Goal: Navigation & Orientation: Find specific page/section

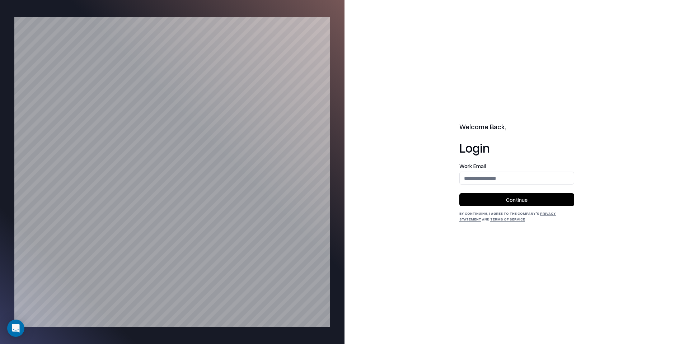
click at [514, 157] on div "Welcome Back, Login Work Email Continue By continuing, I agree to the Company's…" at bounding box center [516, 172] width 115 height 100
click at [498, 180] on input "email" at bounding box center [517, 178] width 114 height 13
type input "**********"
click at [532, 194] on button "Continue" at bounding box center [516, 199] width 115 height 13
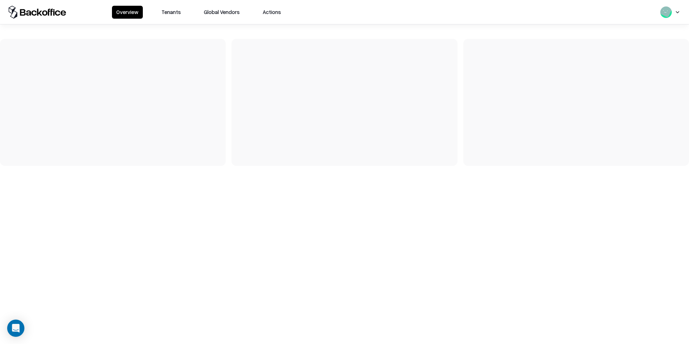
click at [173, 7] on button "Tenants" at bounding box center [171, 12] width 28 height 13
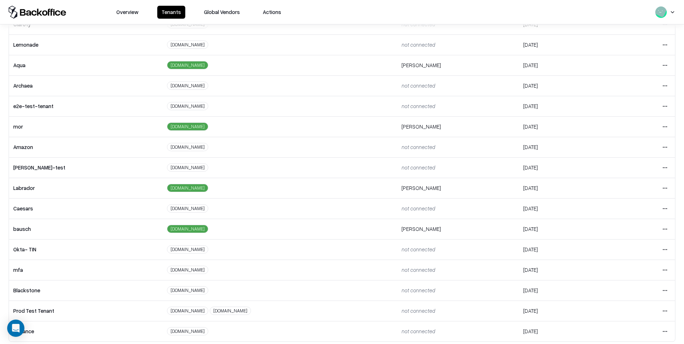
scroll to position [92, 0]
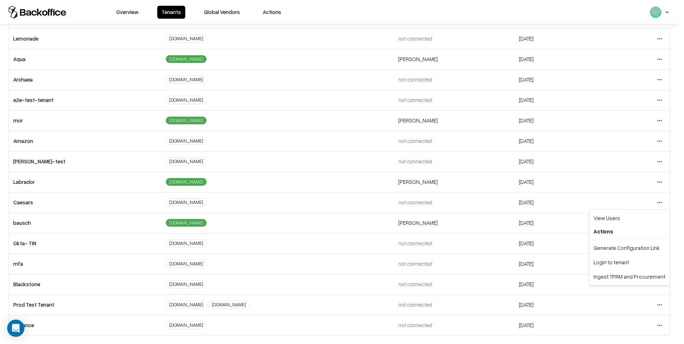
click at [659, 203] on html "Overview Tenants Global Vendors Actions Tenants Add Tenant Tenant name Domain A…" at bounding box center [342, 172] width 684 height 344
click at [599, 266] on div "Login to tenant" at bounding box center [628, 262] width 77 height 14
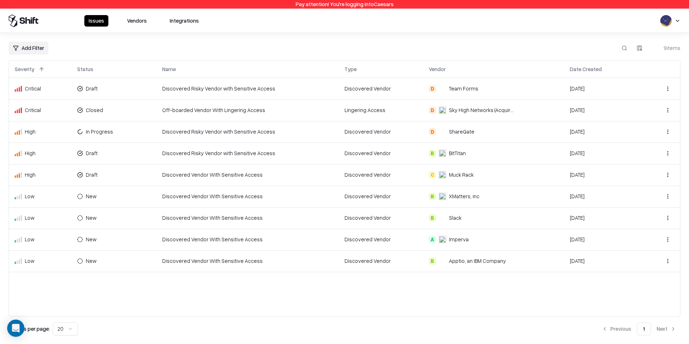
click at [125, 17] on button "Vendors" at bounding box center [137, 20] width 28 height 11
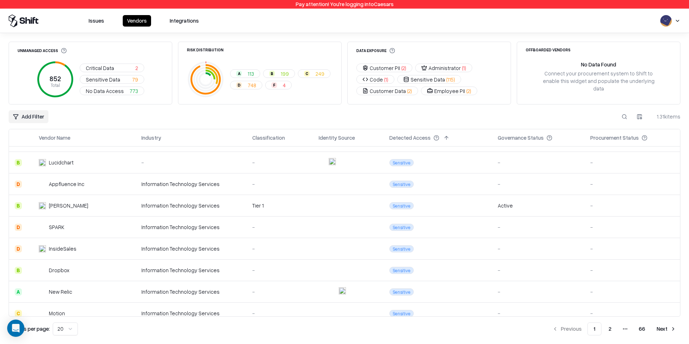
scroll to position [260, 0]
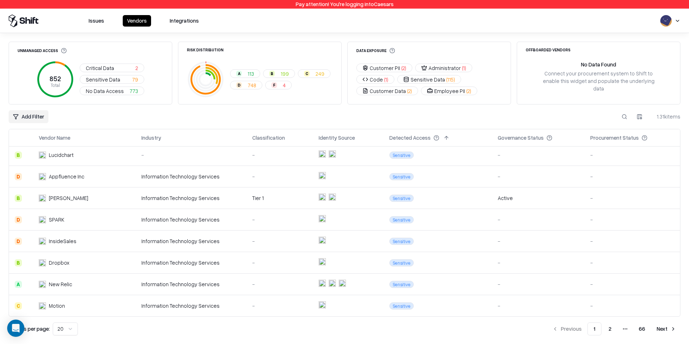
click at [509, 201] on div "Active" at bounding box center [538, 198] width 81 height 8
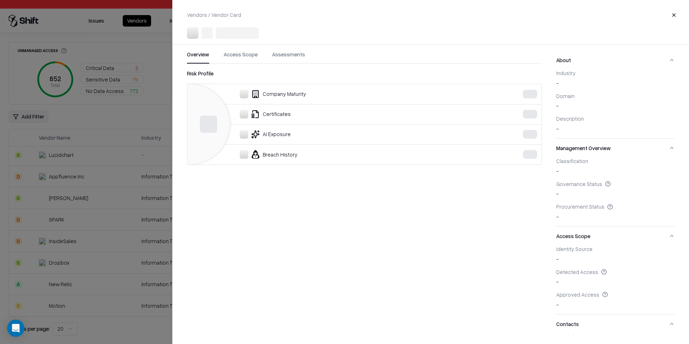
click at [19, 155] on div at bounding box center [344, 172] width 689 height 344
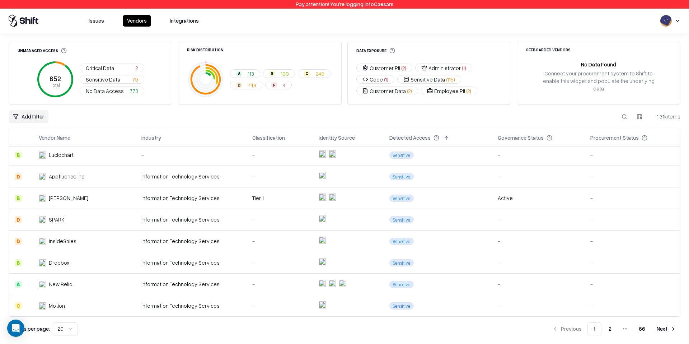
click at [615, 333] on button "2" at bounding box center [610, 328] width 14 height 13
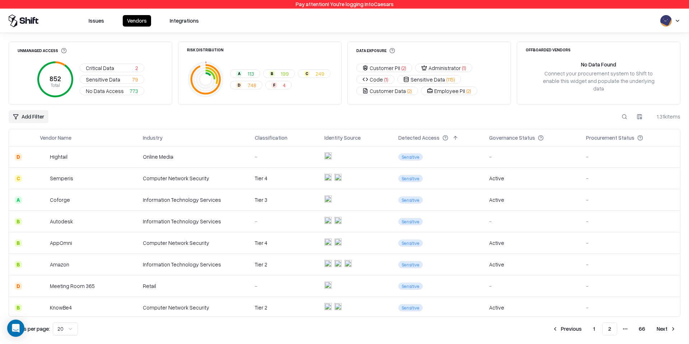
scroll to position [260, 0]
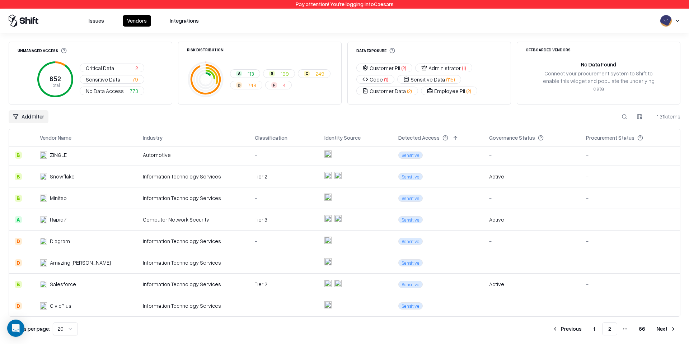
click at [427, 31] on div "Issues Vendors Integrations" at bounding box center [344, 21] width 689 height 24
